Goal: Navigation & Orientation: Understand site structure

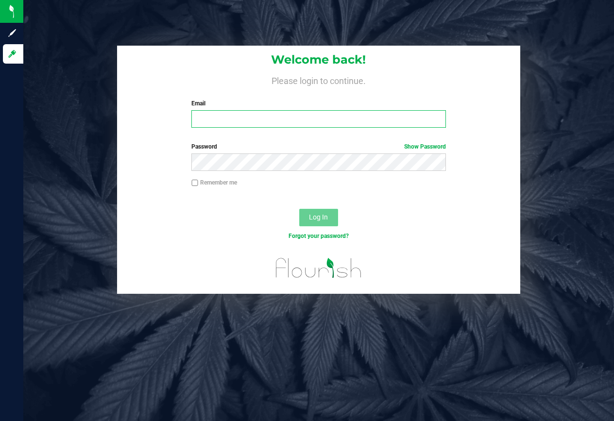
type input "[EMAIL_ADDRESS][DOMAIN_NAME]"
click at [323, 219] on span "Log In" at bounding box center [318, 217] width 19 height 8
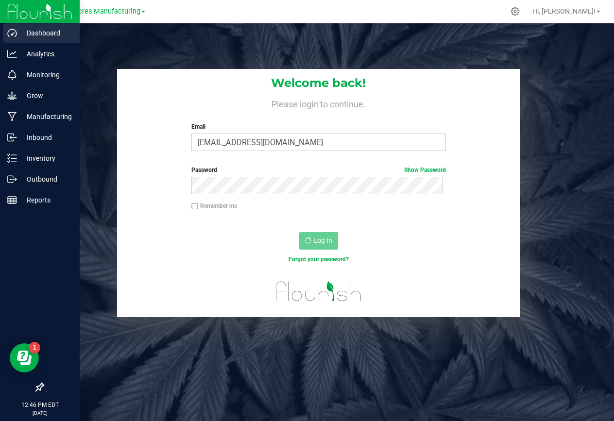
click at [22, 30] on p "Dashboard" at bounding box center [46, 33] width 58 height 12
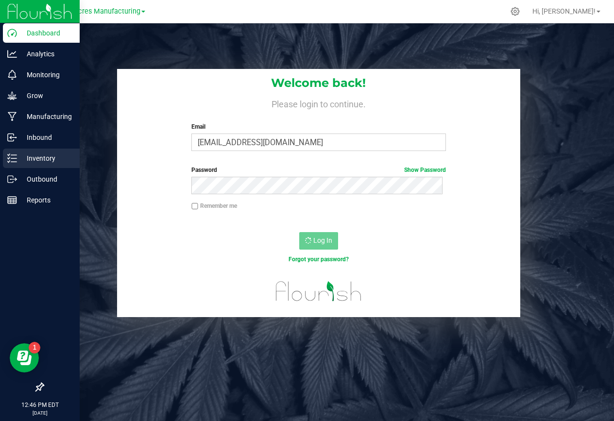
click at [44, 155] on p "Inventory" at bounding box center [46, 158] width 58 height 12
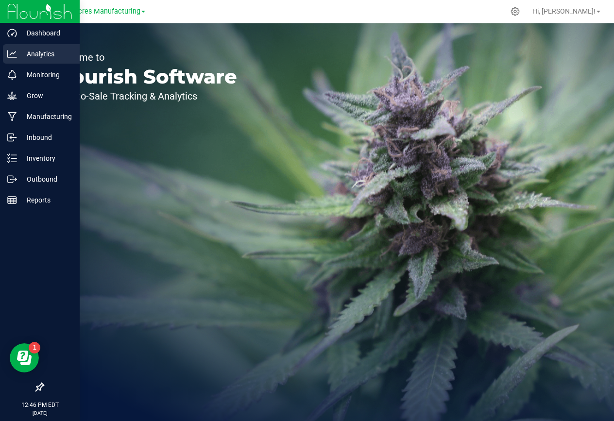
click at [39, 48] on div "Analytics" at bounding box center [41, 53] width 77 height 19
